Goal: Information Seeking & Learning: Find specific page/section

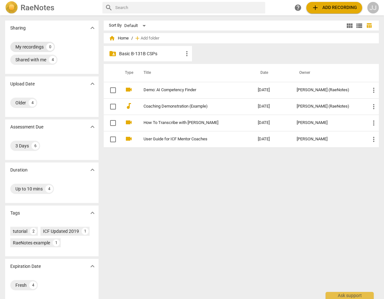
click at [24, 45] on div "My recordings" at bounding box center [29, 47] width 28 height 6
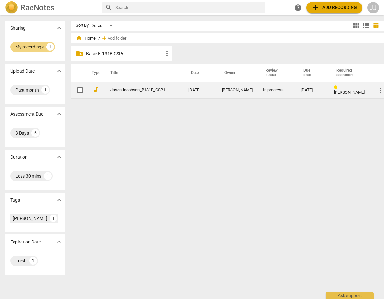
click at [114, 89] on link "JasonJacobson_B131B_CSP1" at bounding box center [137, 90] width 55 height 5
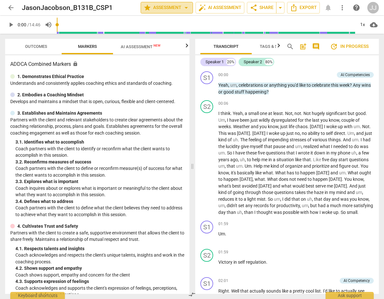
click at [158, 5] on span "star Assessment arrow_drop_down" at bounding box center [166, 8] width 46 height 8
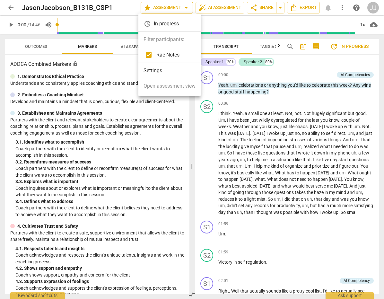
click at [158, 5] on div at bounding box center [192, 149] width 384 height 299
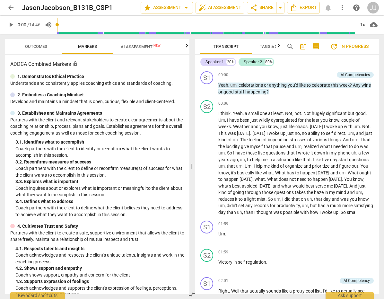
click at [11, 4] on span "arrow_back" at bounding box center [11, 8] width 8 height 8
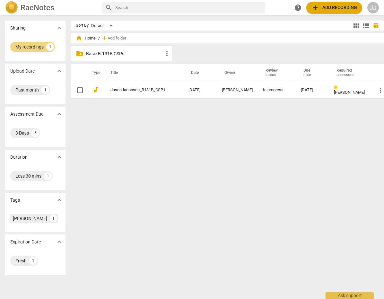
click at [86, 52] on p "Basic B-131B CSPs" at bounding box center [124, 53] width 77 height 7
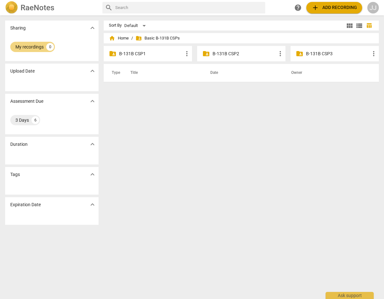
click at [125, 52] on p "B-131B CSP1" at bounding box center [151, 53] width 64 height 7
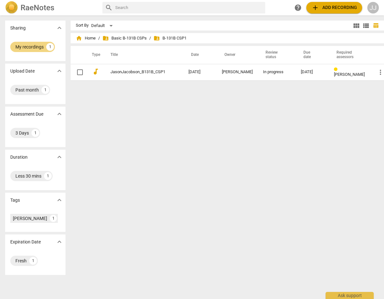
click at [138, 6] on input "text" at bounding box center [188, 8] width 147 height 10
click at [83, 39] on span "home Home" at bounding box center [86, 38] width 20 height 6
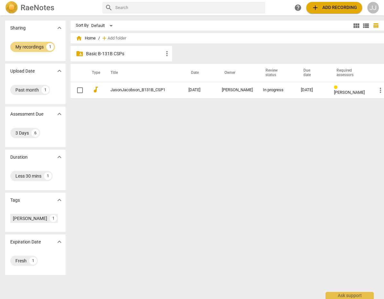
click at [89, 51] on p "Basic B-131B CSPs" at bounding box center [124, 53] width 77 height 7
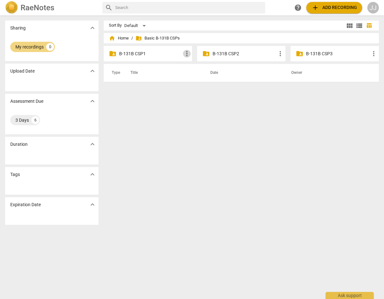
click at [185, 52] on span "more_vert" at bounding box center [187, 54] width 8 height 8
click at [158, 51] on div at bounding box center [192, 149] width 384 height 299
click at [372, 6] on div "JJ" at bounding box center [373, 8] width 12 height 12
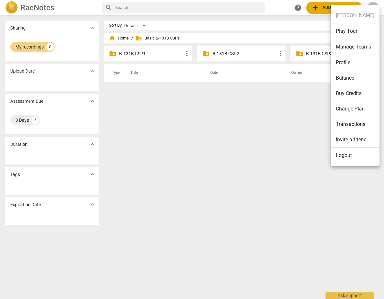
click at [143, 149] on div at bounding box center [192, 149] width 384 height 299
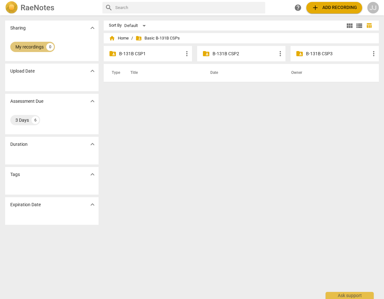
click at [25, 44] on div "My recordings" at bounding box center [29, 47] width 28 height 6
click at [11, 7] on img at bounding box center [11, 7] width 13 height 13
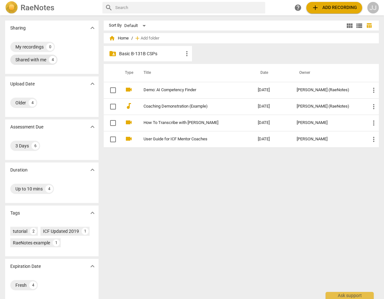
click at [37, 58] on div "Shared with me" at bounding box center [30, 59] width 31 height 6
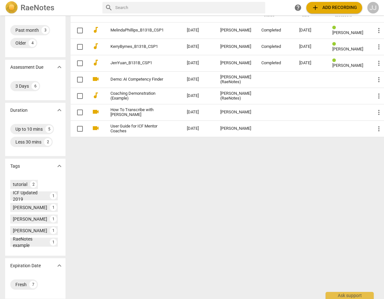
scroll to position [62, 0]
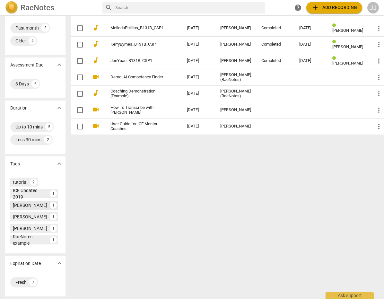
click at [22, 203] on div "[PERSON_NAME]" at bounding box center [30, 205] width 34 height 6
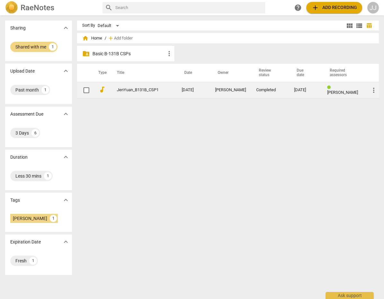
click at [336, 90] on span "[PERSON_NAME]" at bounding box center [342, 92] width 31 height 5
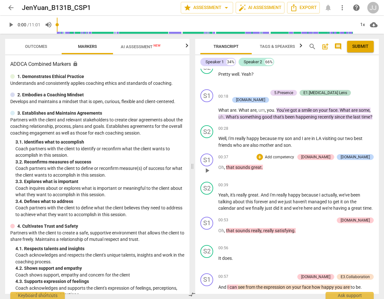
scroll to position [433, 0]
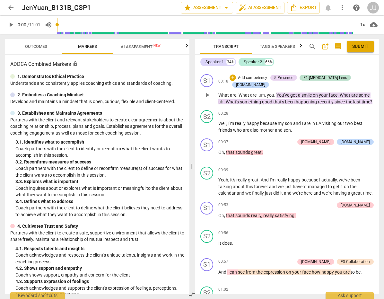
click at [318, 99] on span "recently" at bounding box center [325, 101] width 17 height 5
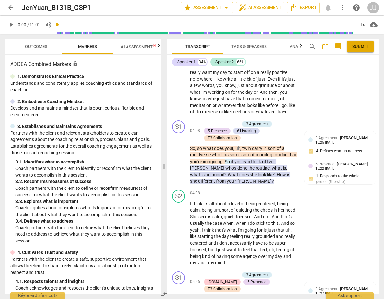
scroll to position [1309, 0]
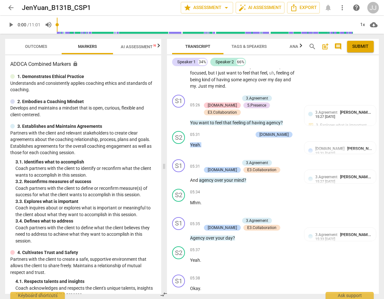
click at [12, 4] on button "arrow_back" at bounding box center [11, 8] width 12 height 12
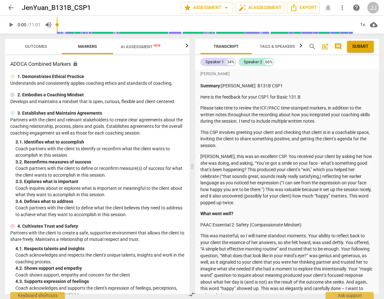
click at [9, 6] on span "arrow_back" at bounding box center [11, 8] width 8 height 8
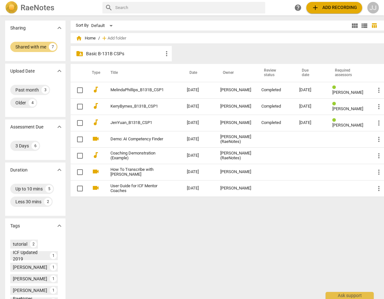
click at [143, 6] on input "text" at bounding box center [188, 8] width 147 height 10
type input "[PERSON_NAME]"
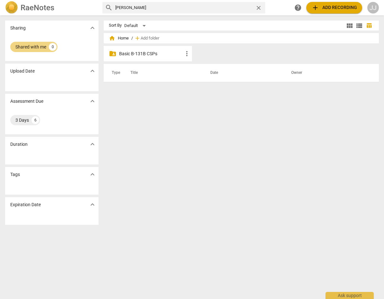
click at [132, 52] on p "Basic B-131B CSPs" at bounding box center [151, 53] width 64 height 7
